Goal: Find specific page/section: Find specific page/section

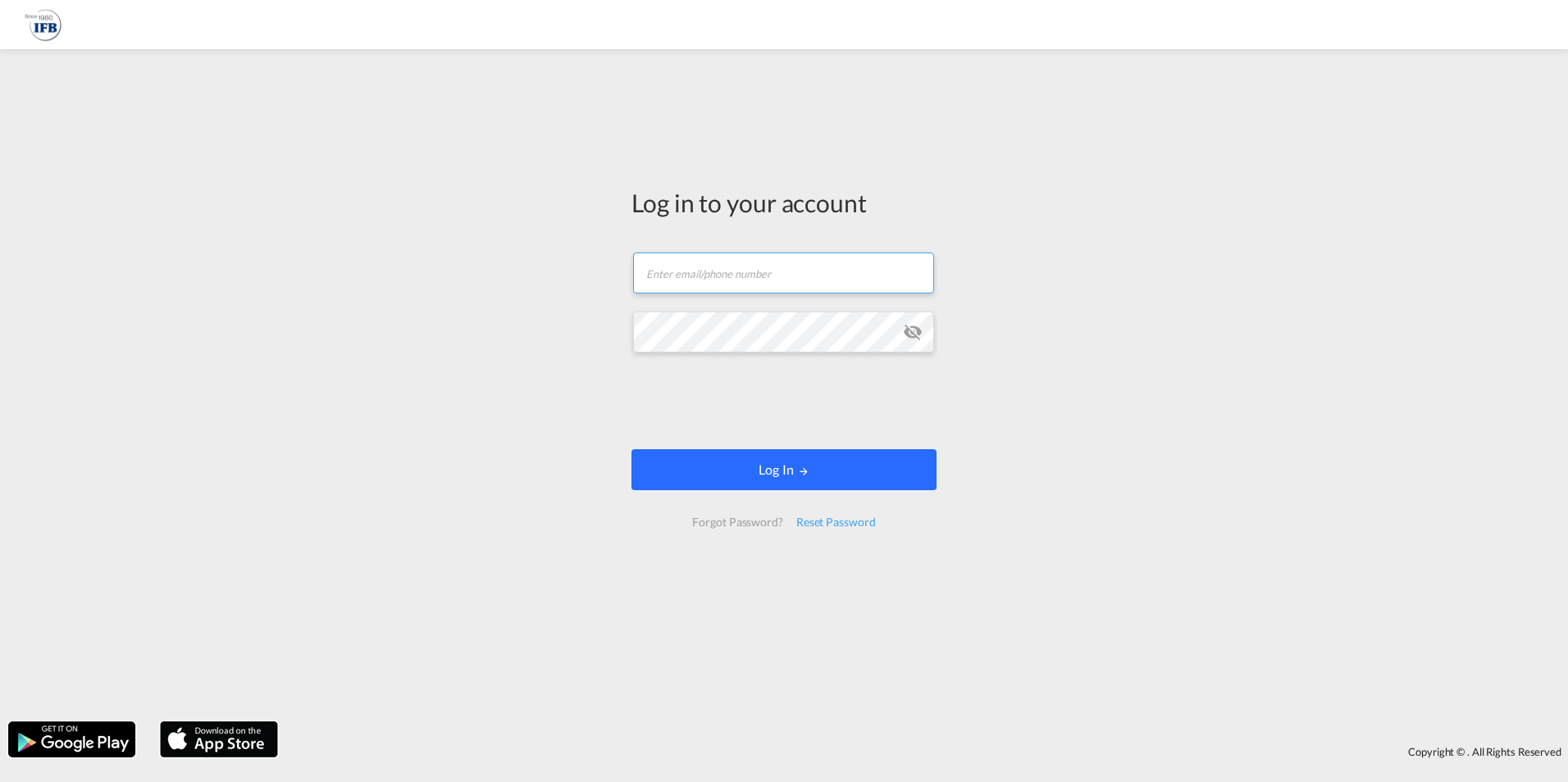
type input "[PERSON_NAME][EMAIL_ADDRESS][PERSON_NAME][DOMAIN_NAME]"
click at [775, 464] on button "Log In" at bounding box center [783, 470] width 305 height 41
